Goal: Task Accomplishment & Management: Manage account settings

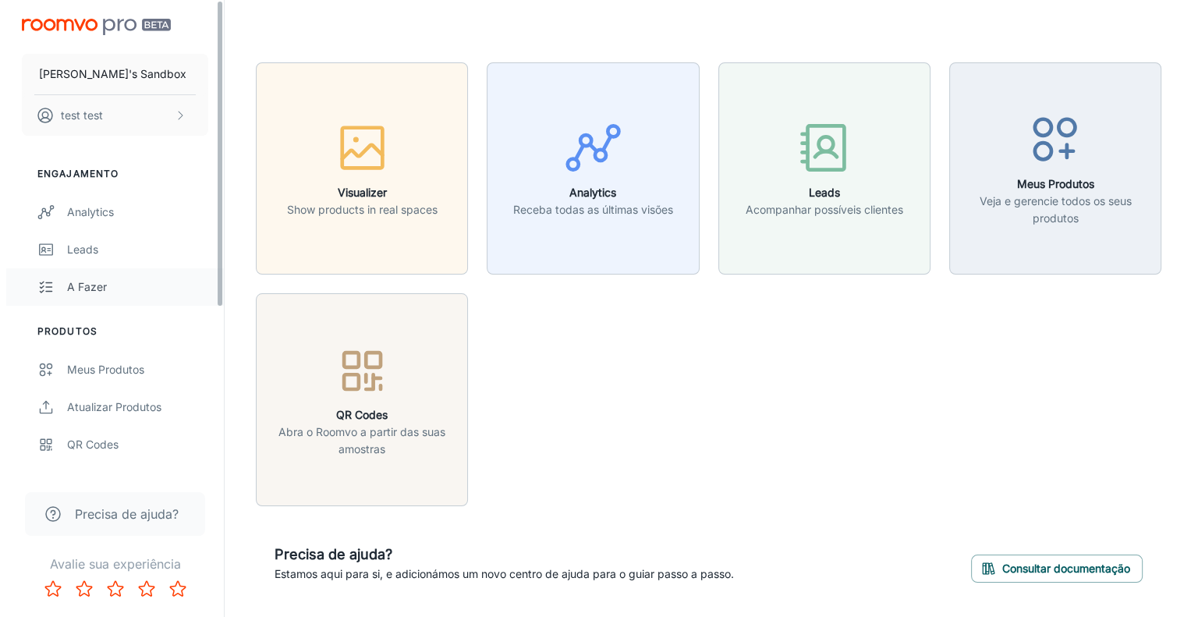
scroll to position [250, 0]
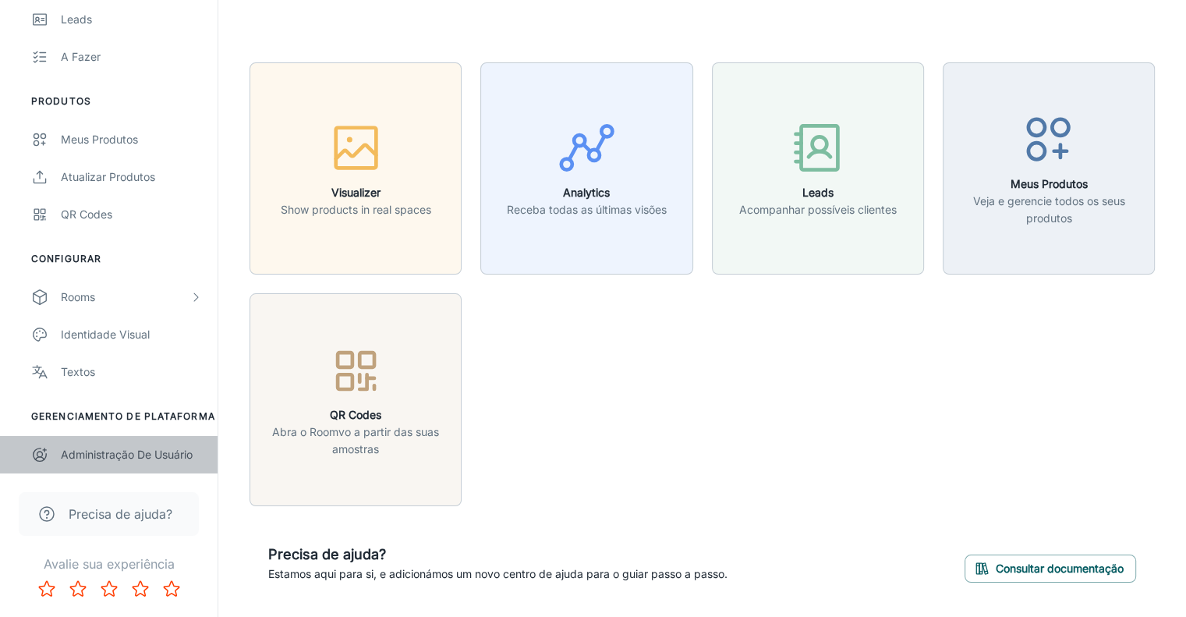
click at [109, 446] on div "Administração de Usuário" at bounding box center [131, 454] width 141 height 17
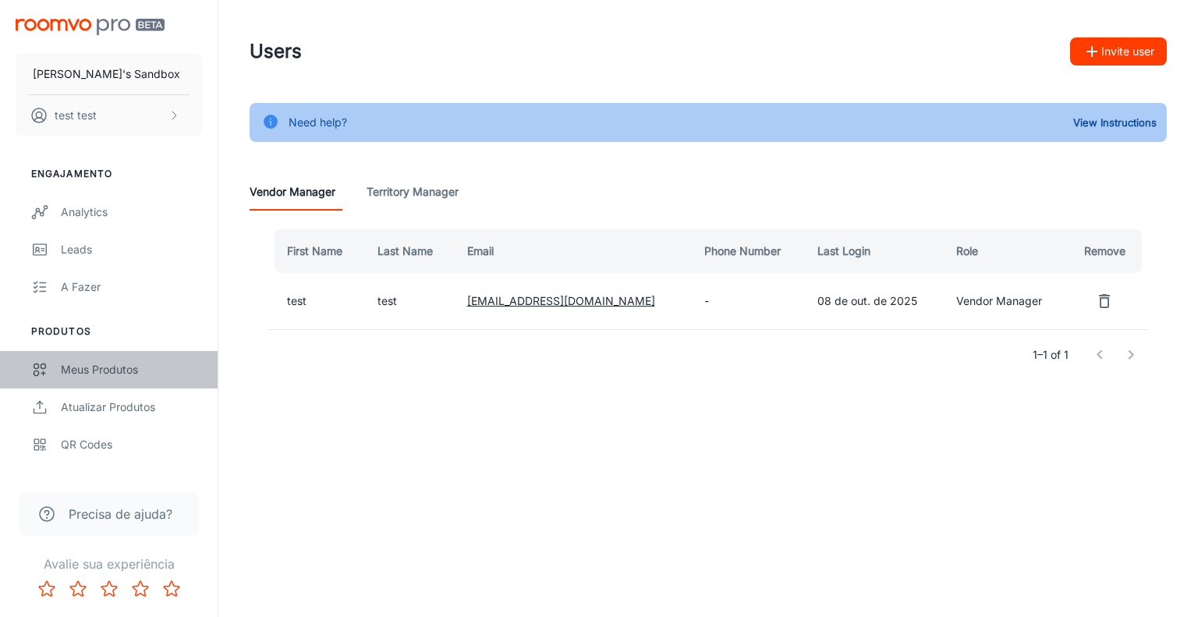
click at [111, 367] on div "Meus Produtos" at bounding box center [131, 369] width 141 height 17
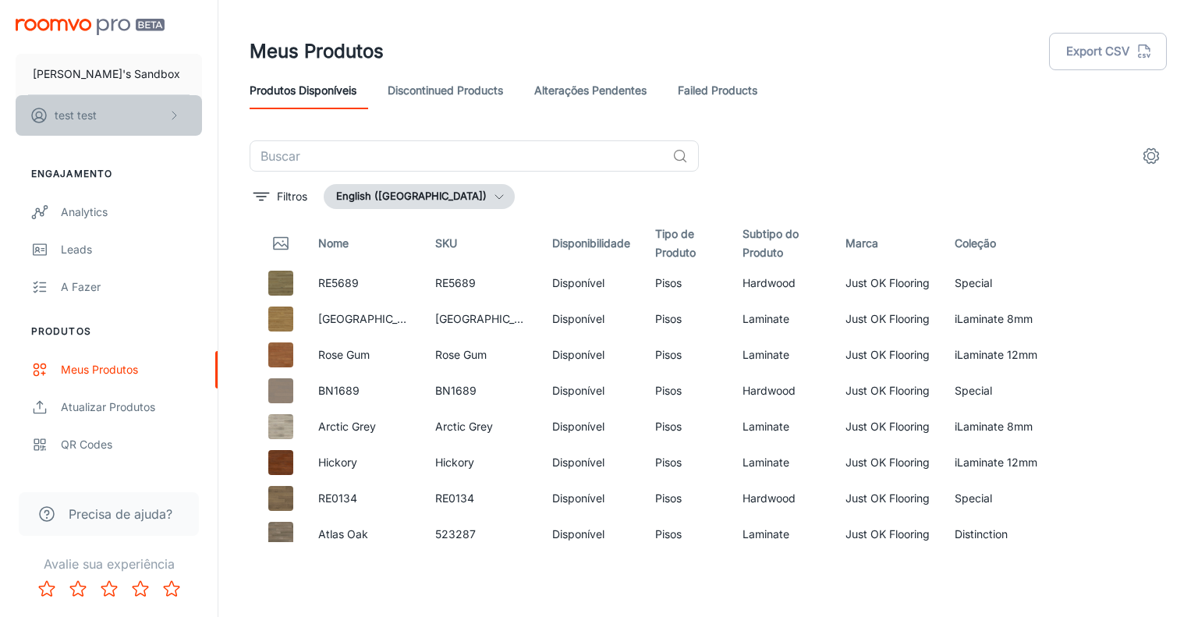
click at [165, 114] on button "test test" at bounding box center [109, 115] width 186 height 41
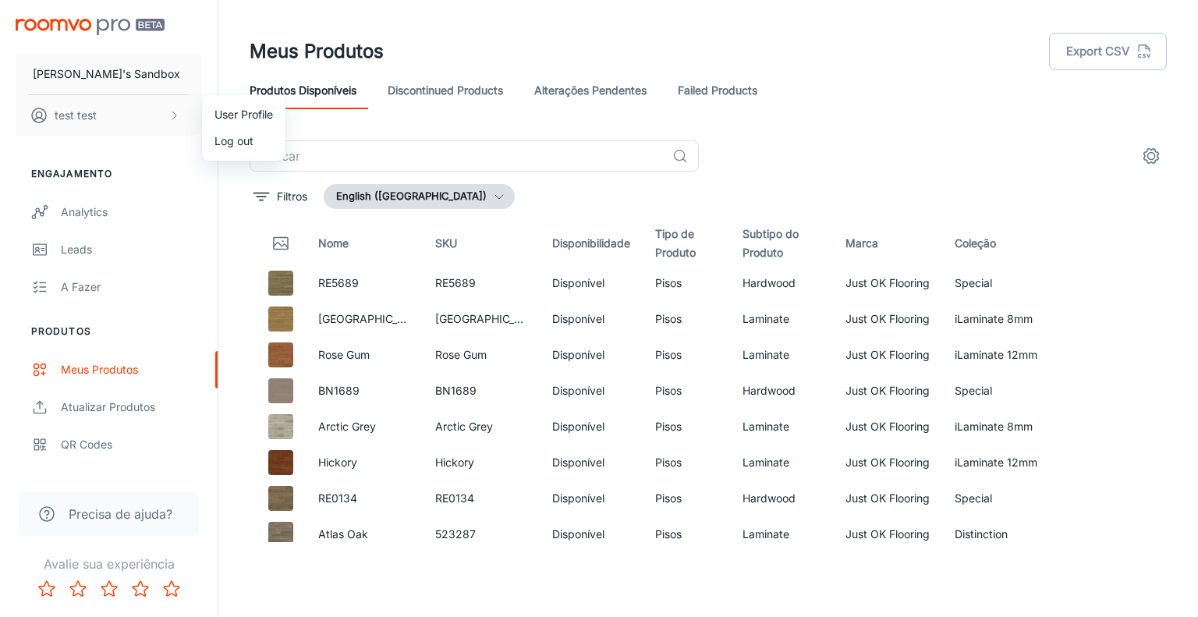
click at [179, 85] on div at bounding box center [599, 308] width 1198 height 617
click at [150, 70] on button "[PERSON_NAME]'s Sandbox" at bounding box center [109, 74] width 186 height 41
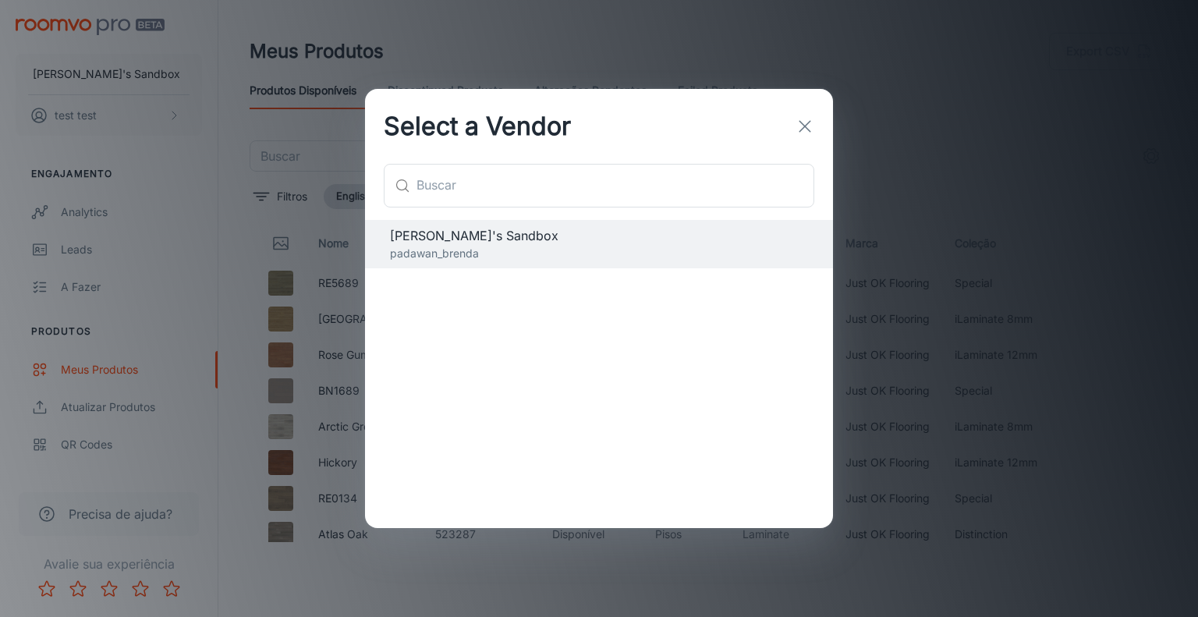
click at [175, 124] on div "Select a Vendor ​ ​ [PERSON_NAME]'s Sandbox padawan_brenda" at bounding box center [599, 308] width 1198 height 617
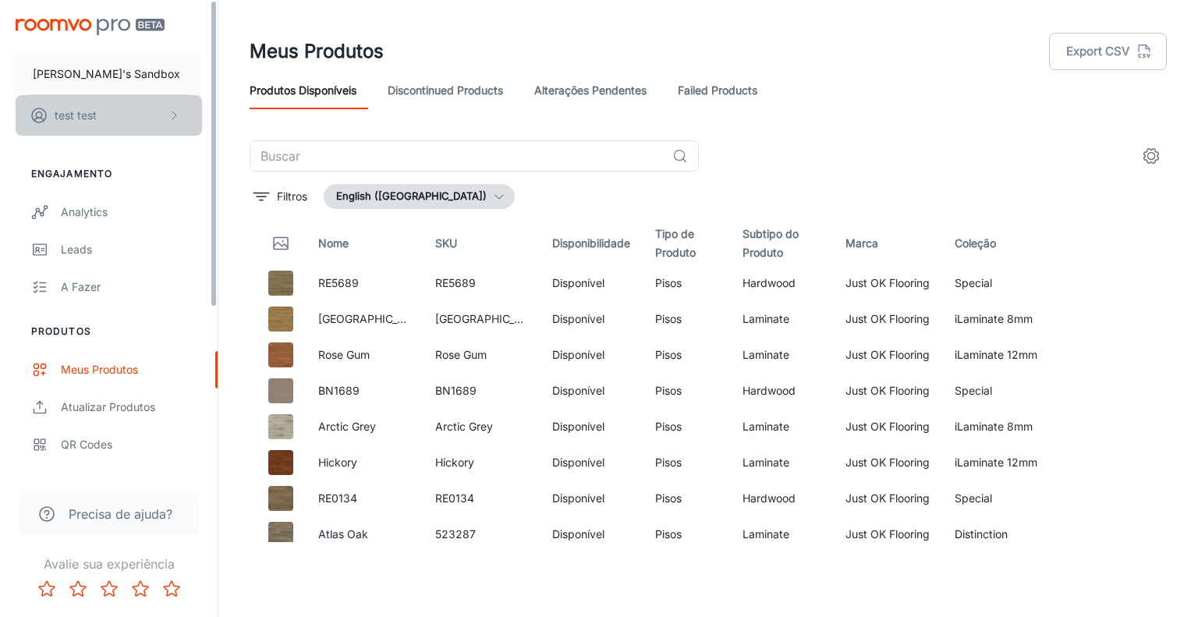
click at [175, 124] on button "test test" at bounding box center [109, 115] width 186 height 41
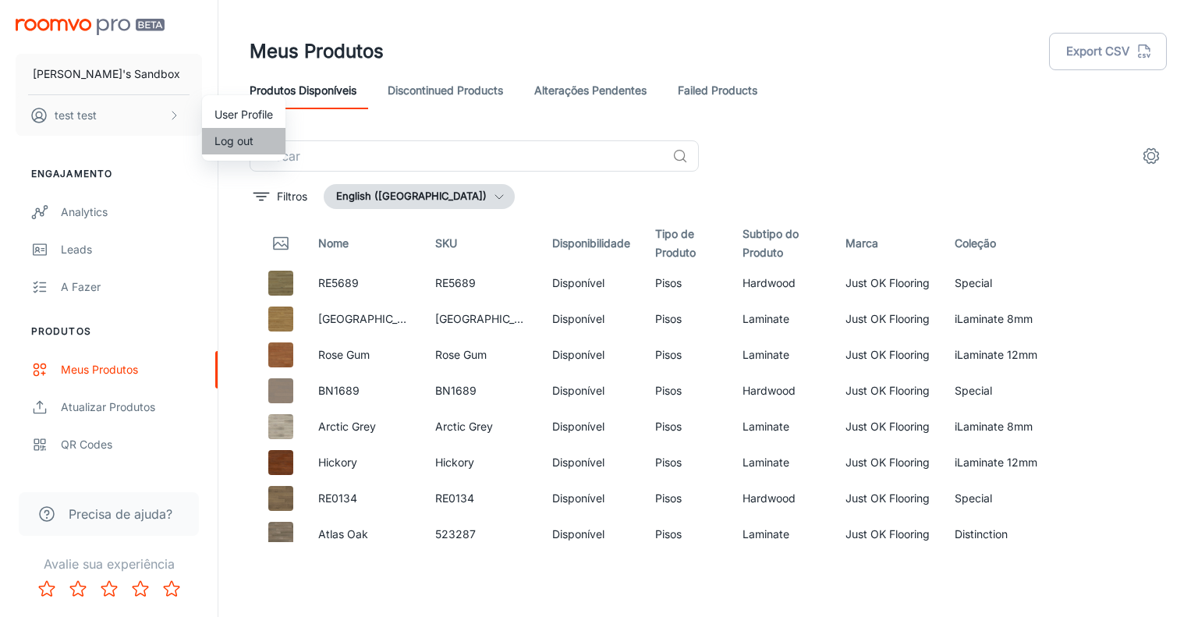
click at [256, 143] on li "Log out" at bounding box center [243, 141] width 83 height 27
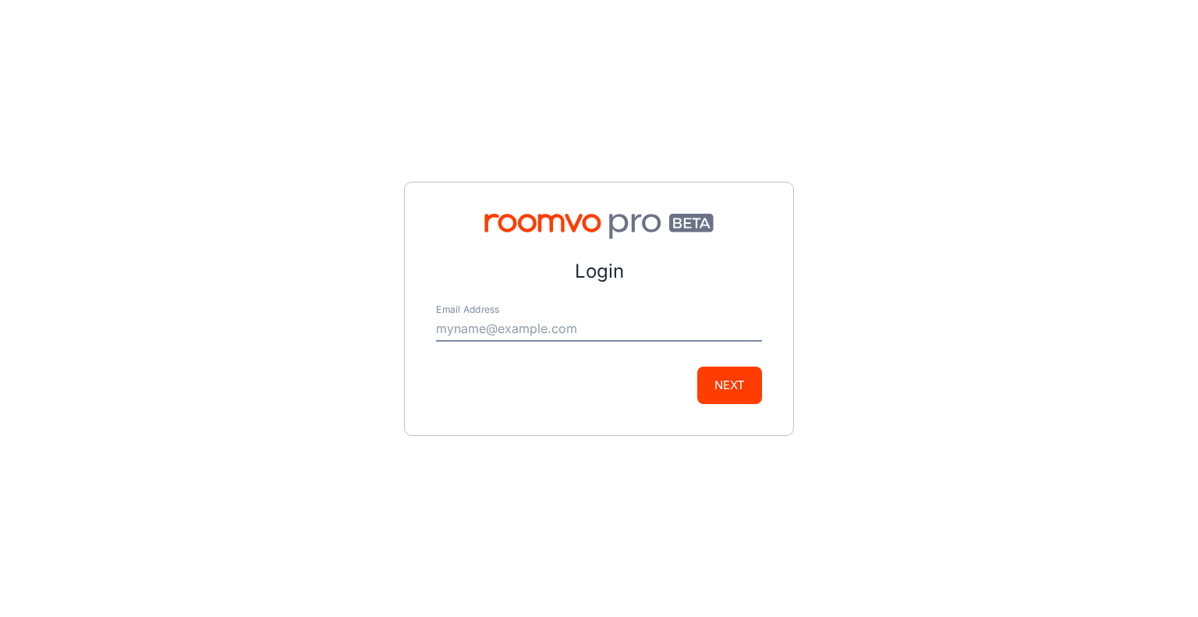
type input "b"
type input "[EMAIL_ADDRESS][DOMAIN_NAME]"
click at [697, 366] on button "Next" at bounding box center [729, 384] width 65 height 37
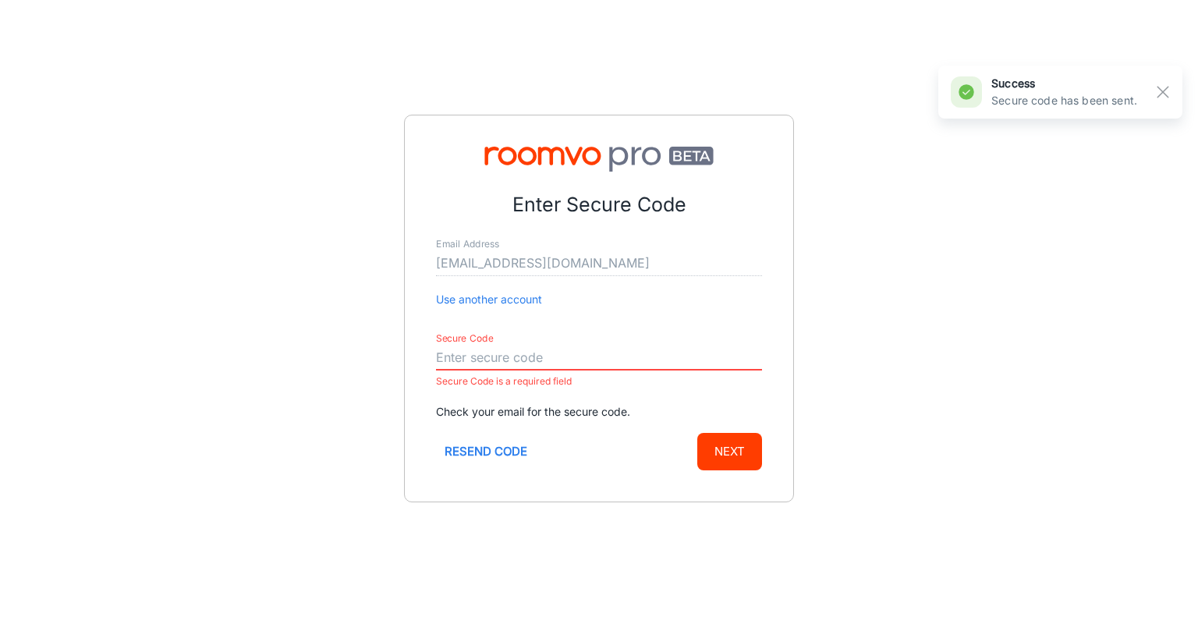
paste input "062244"
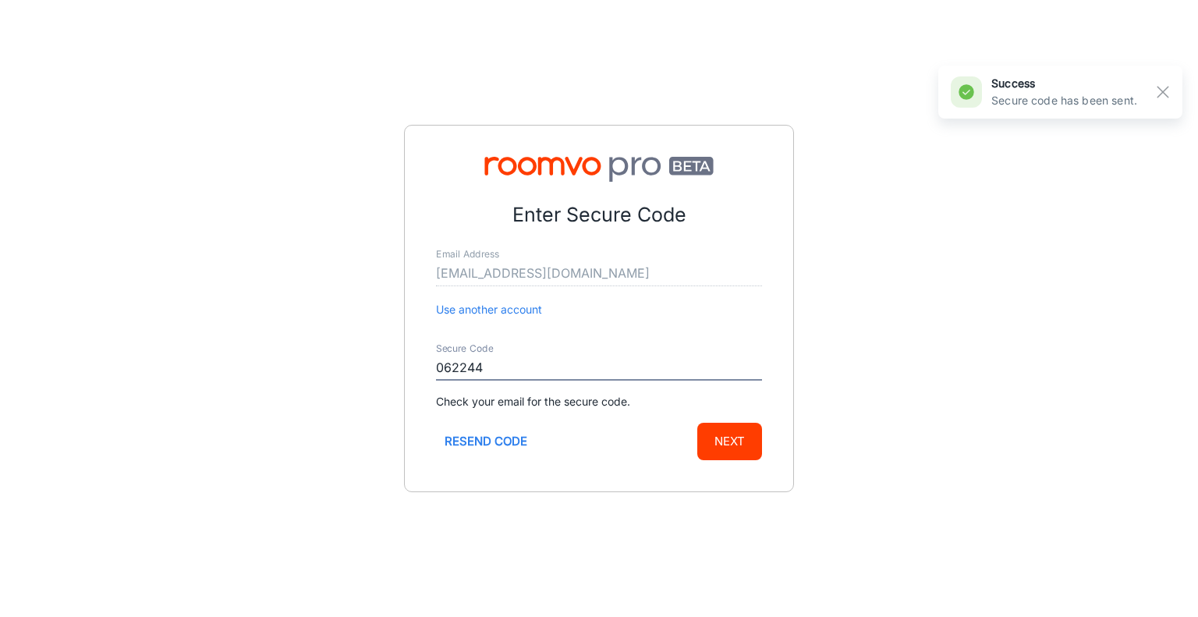
type input "062244"
click at [697, 423] on button "Next" at bounding box center [729, 441] width 65 height 37
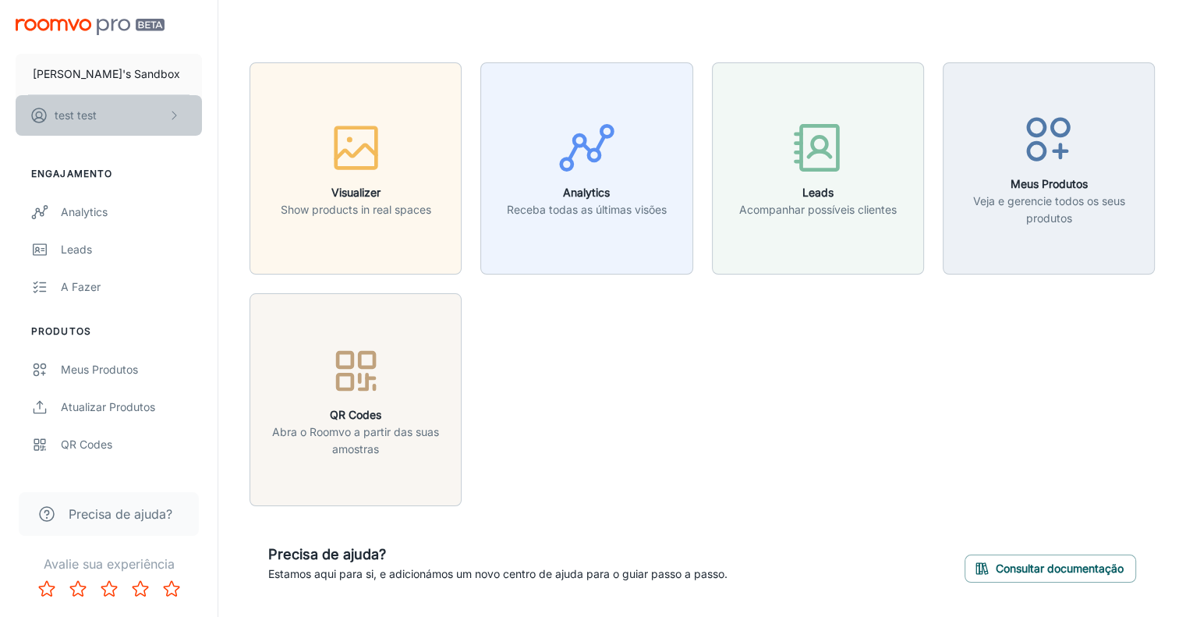
click at [133, 115] on button "test test" at bounding box center [109, 115] width 186 height 41
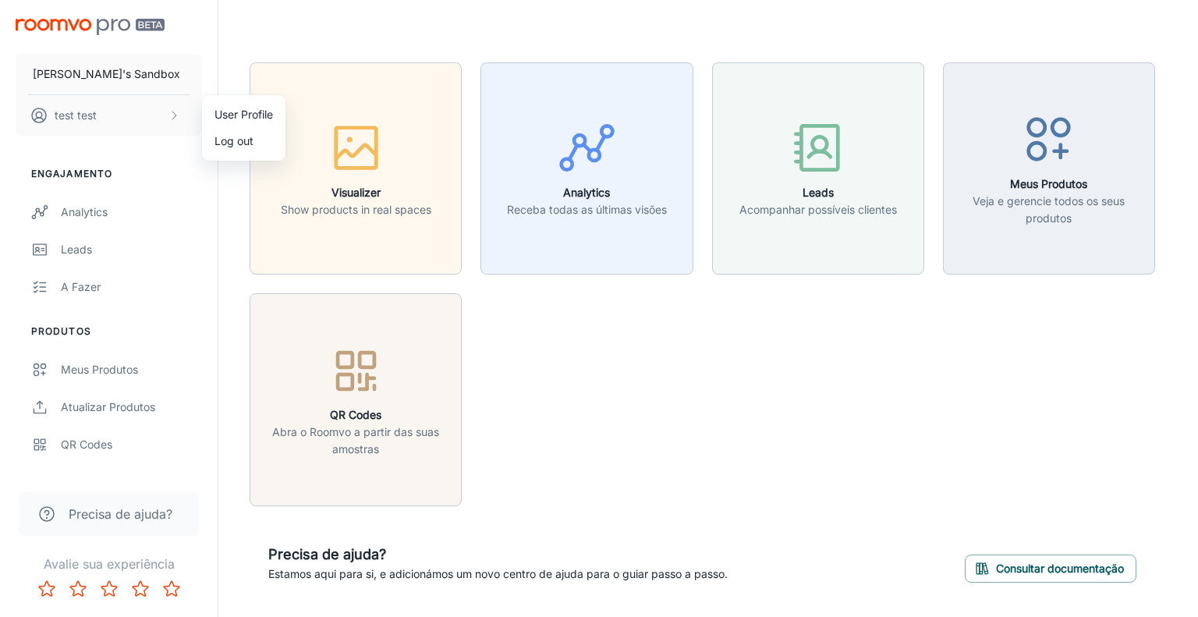
click at [226, 138] on li "Log out" at bounding box center [243, 141] width 83 height 27
